Goal: Navigation & Orientation: Find specific page/section

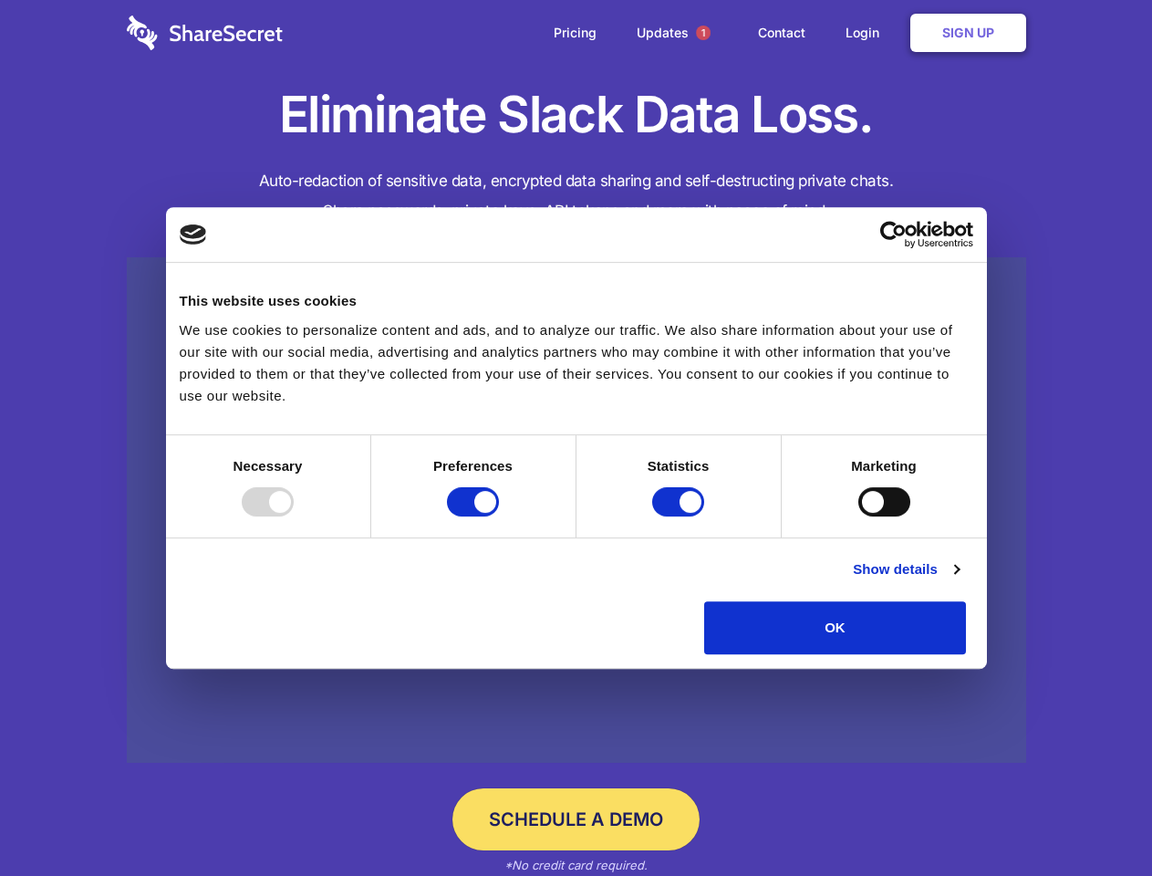
click at [294, 516] on div at bounding box center [268, 501] width 52 height 29
click at [499, 516] on input "Preferences" at bounding box center [473, 501] width 52 height 29
checkbox input "false"
click at [680, 516] on input "Statistics" at bounding box center [678, 501] width 52 height 29
checkbox input "false"
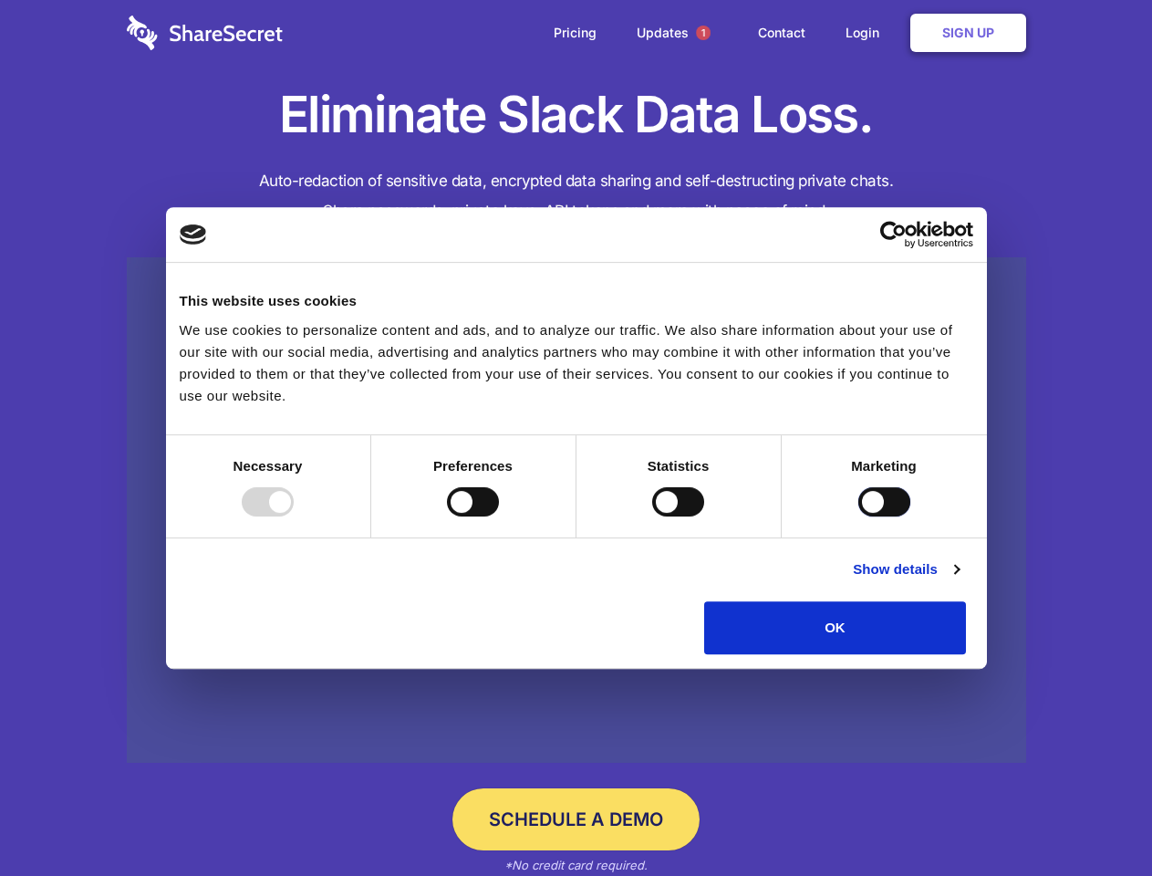
click at [858, 516] on input "Marketing" at bounding box center [884, 501] width 52 height 29
checkbox input "true"
click at [959, 580] on link "Show details" at bounding box center [906, 569] width 106 height 22
click at [0, 0] on div "Necessary cookies help make a website usable by enabling basic functions like p…" at bounding box center [0, 0] width 0 height 0
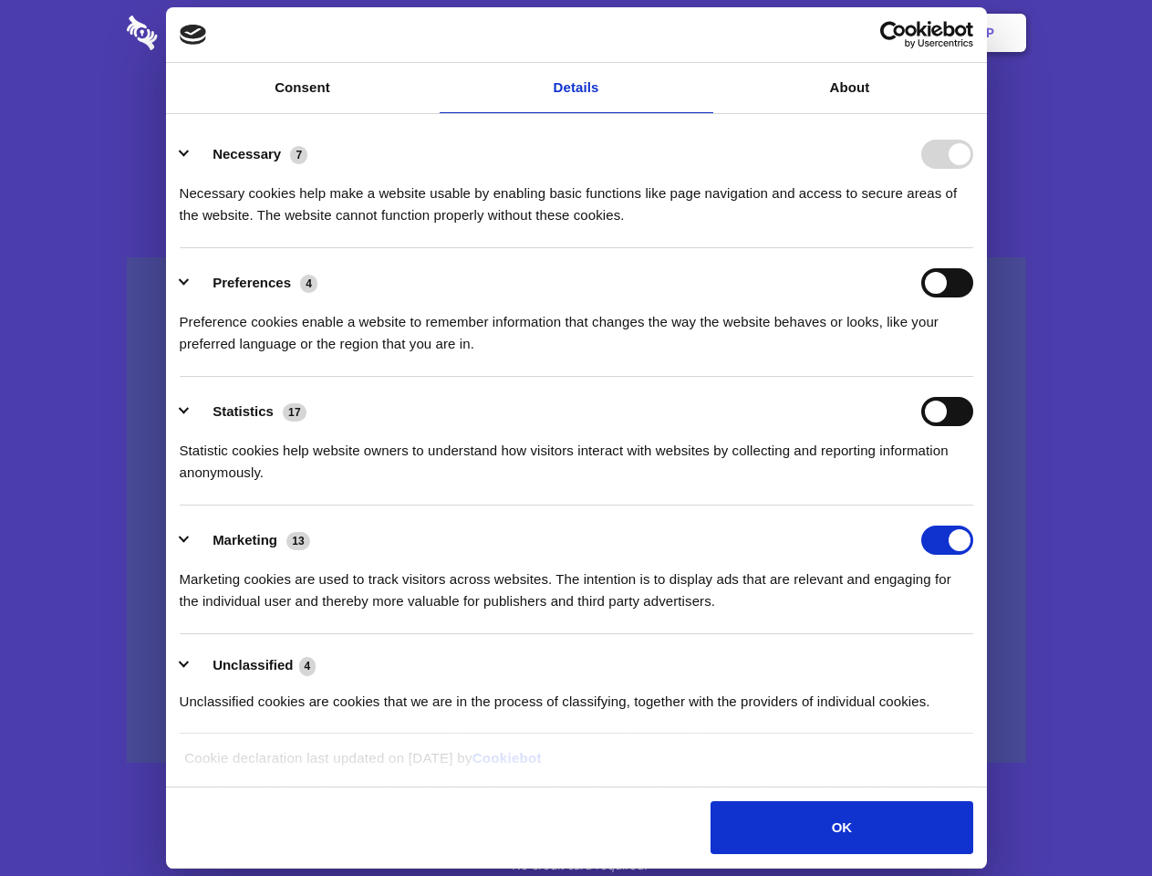
click at [702, 33] on span "1" at bounding box center [703, 33] width 15 height 15
